Goal: Navigation & Orientation: Go to known website

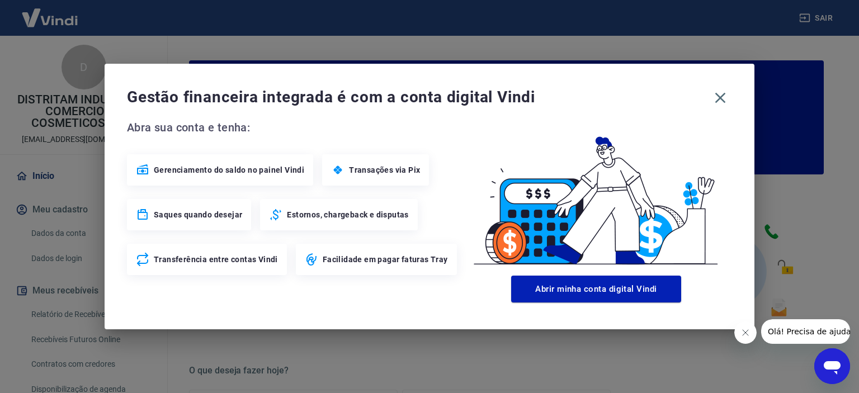
click at [720, 94] on icon "button" at bounding box center [721, 98] width 18 height 18
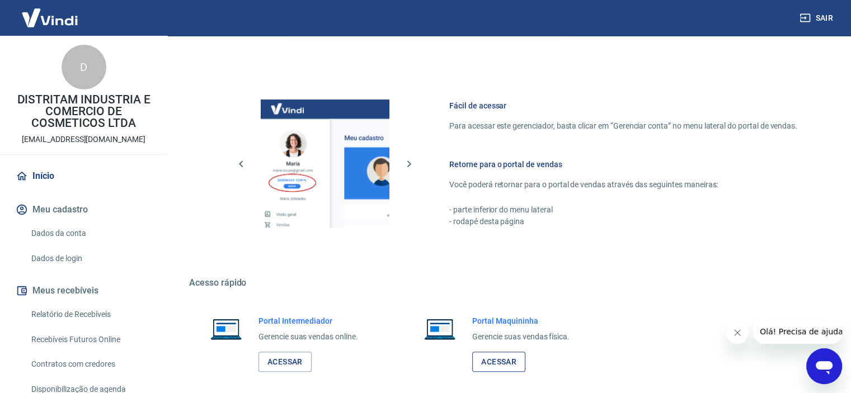
scroll to position [606, 0]
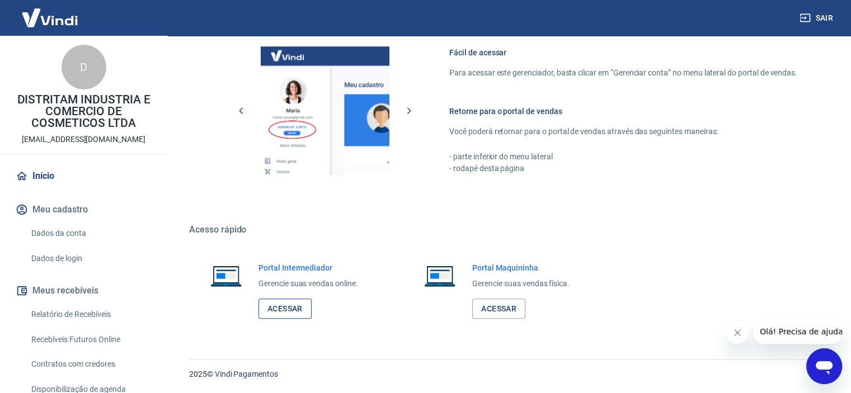
click at [299, 307] on link "Acessar" at bounding box center [285, 309] width 53 height 21
